Goal: Navigation & Orientation: Find specific page/section

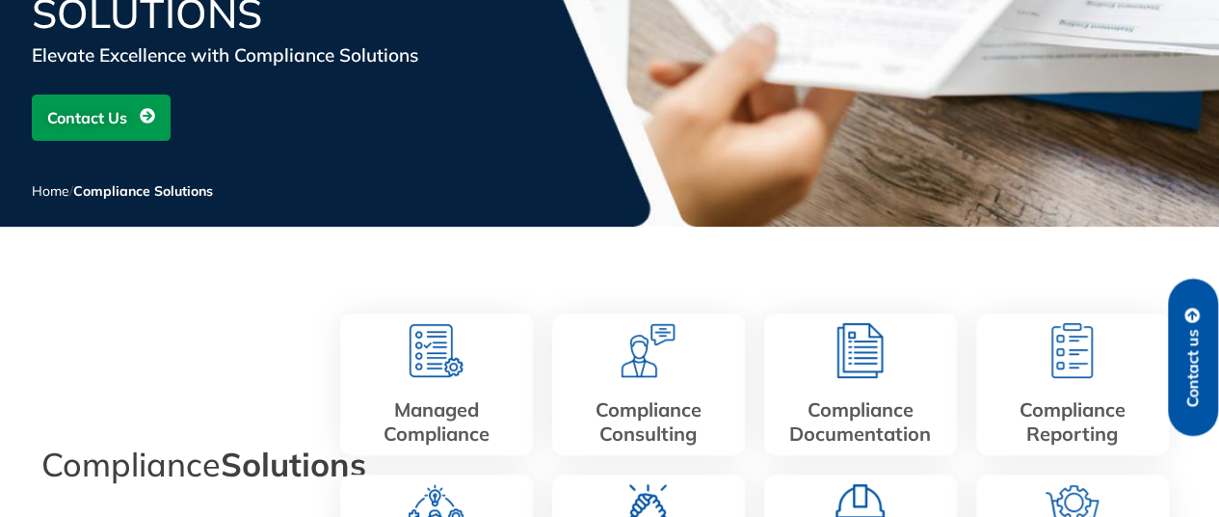
scroll to position [193, 0]
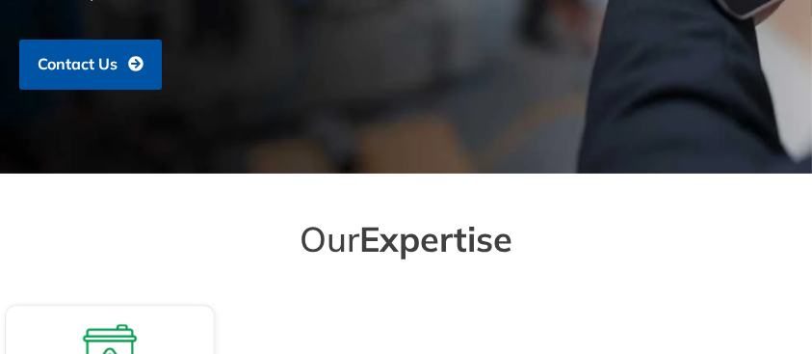
scroll to position [364, 0]
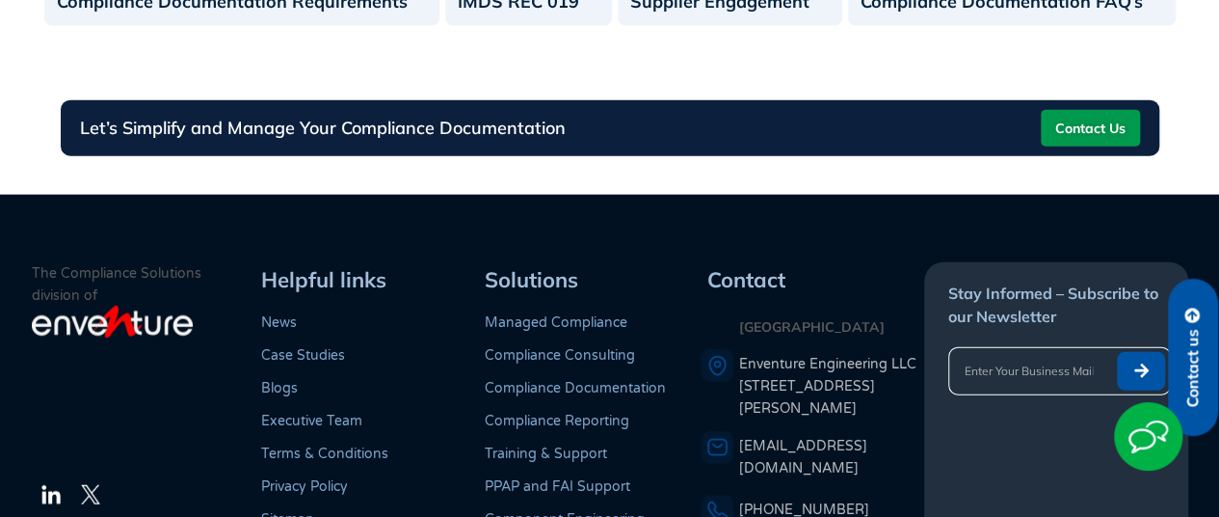
scroll to position [2180, 0]
